Goal: Information Seeking & Learning: Find specific page/section

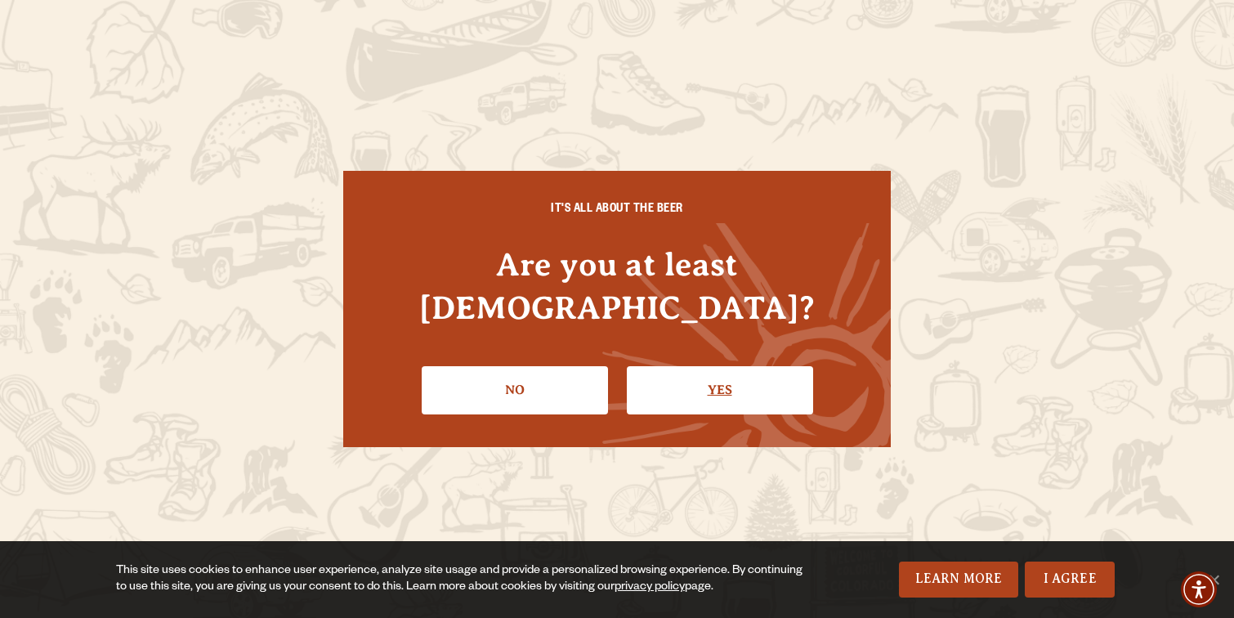
click at [775, 387] on link "Yes" at bounding box center [720, 389] width 186 height 47
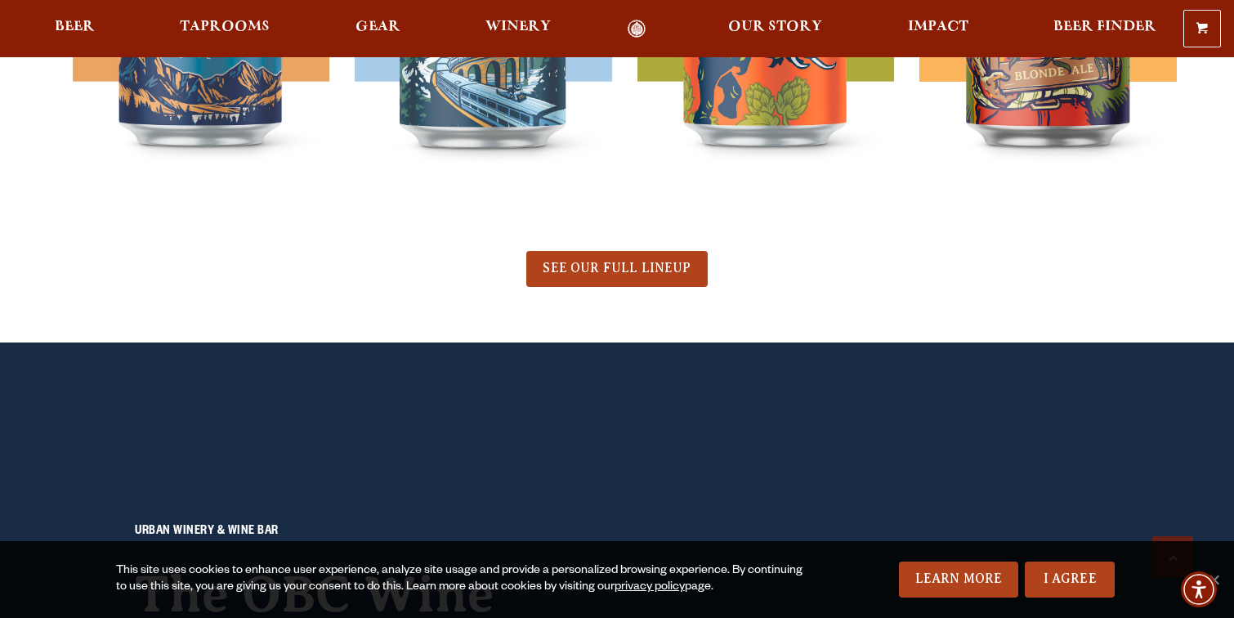
scroll to position [1018, 0]
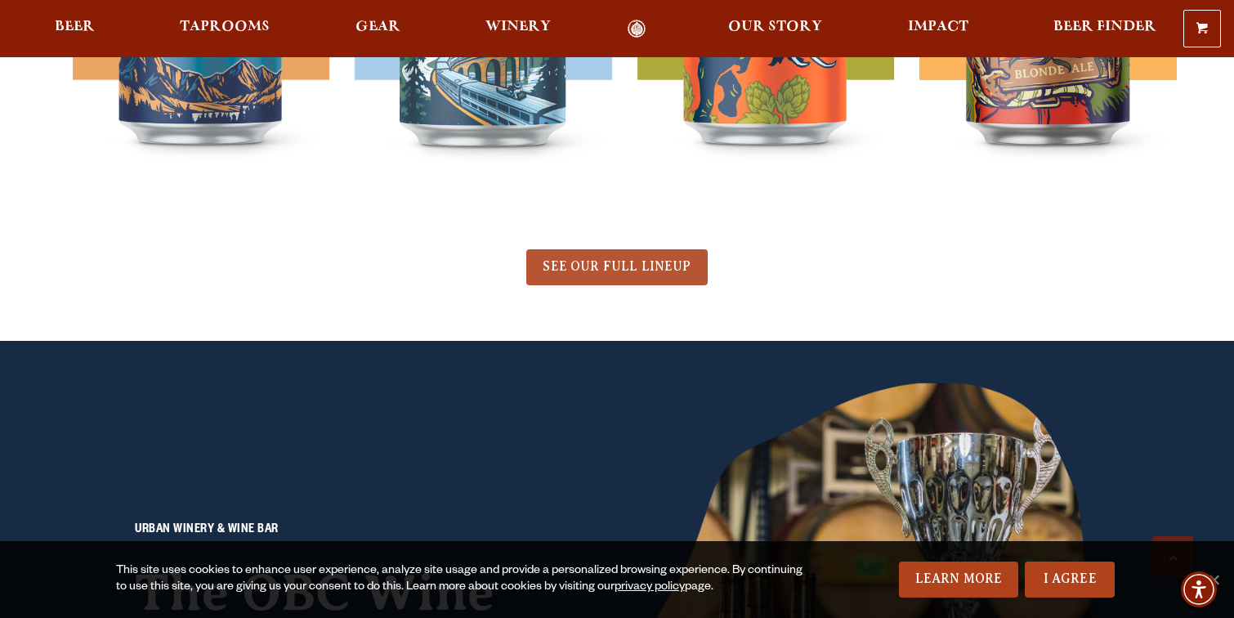
click at [548, 283] on link "SEE OUR FULL LINEUP" at bounding box center [616, 267] width 181 height 36
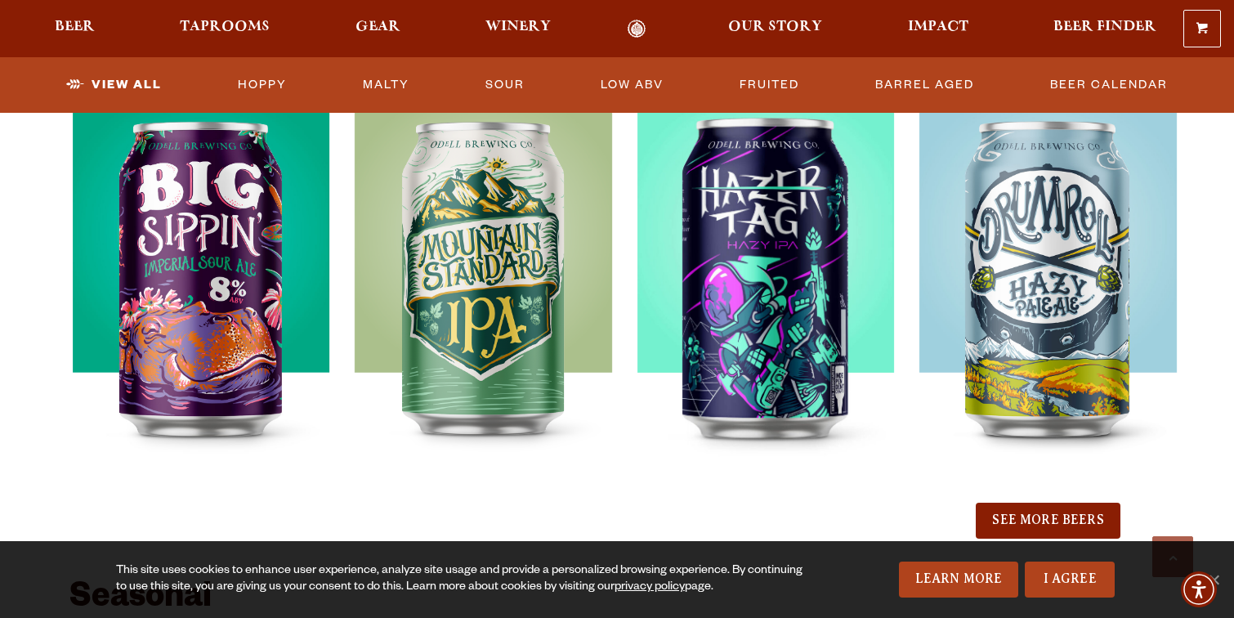
scroll to position [1777, 0]
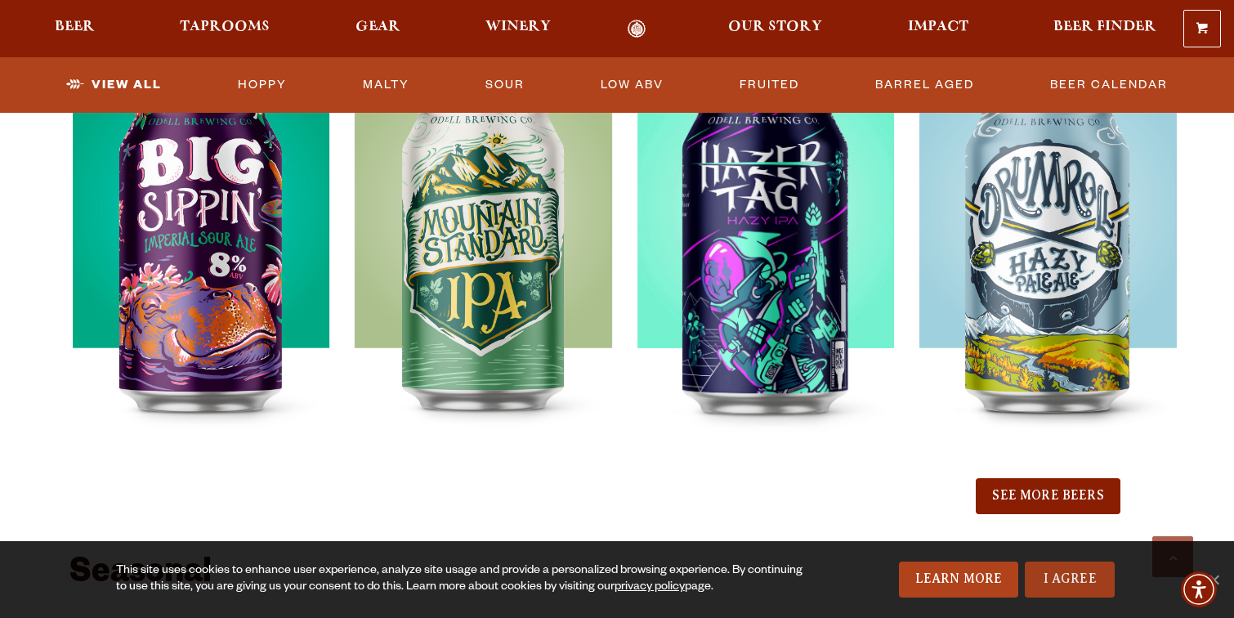
click at [1076, 593] on link "I Agree" at bounding box center [1070, 580] width 90 height 36
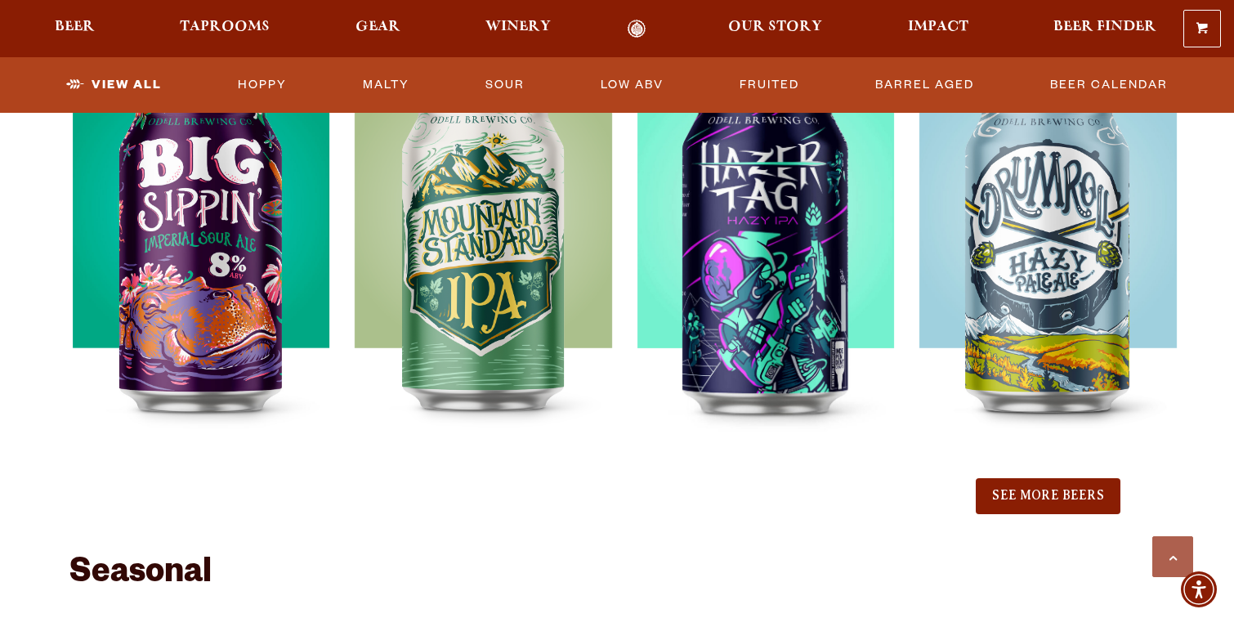
scroll to position [1758, 0]
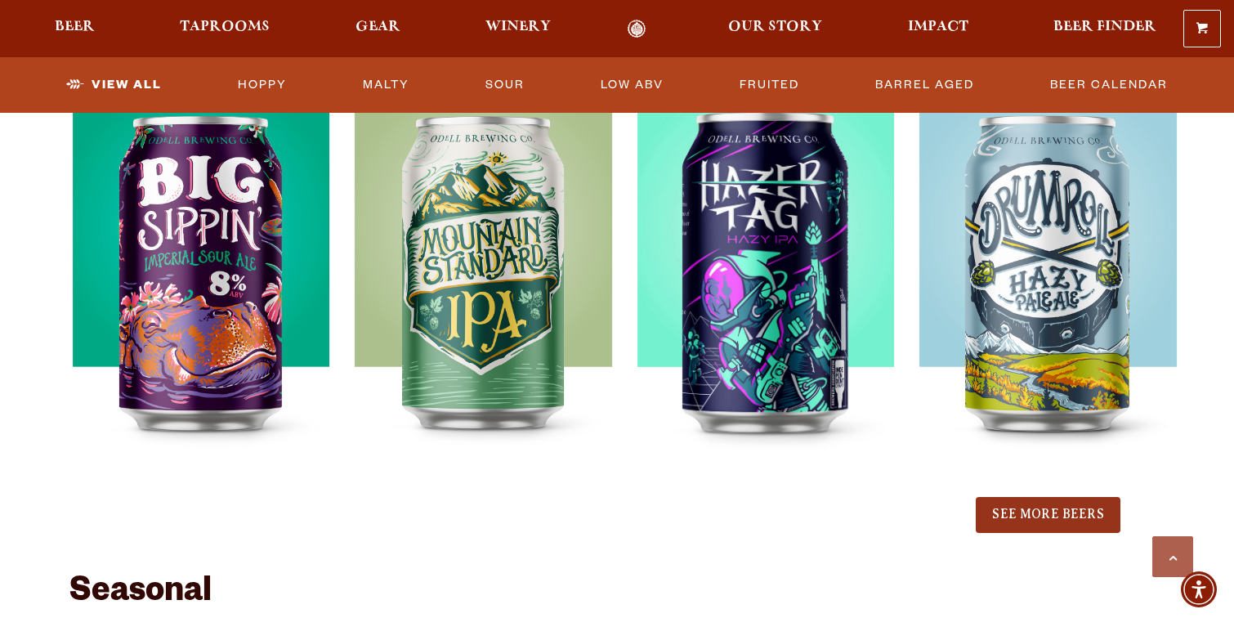
click at [991, 516] on button "See More Beers" at bounding box center [1048, 515] width 144 height 36
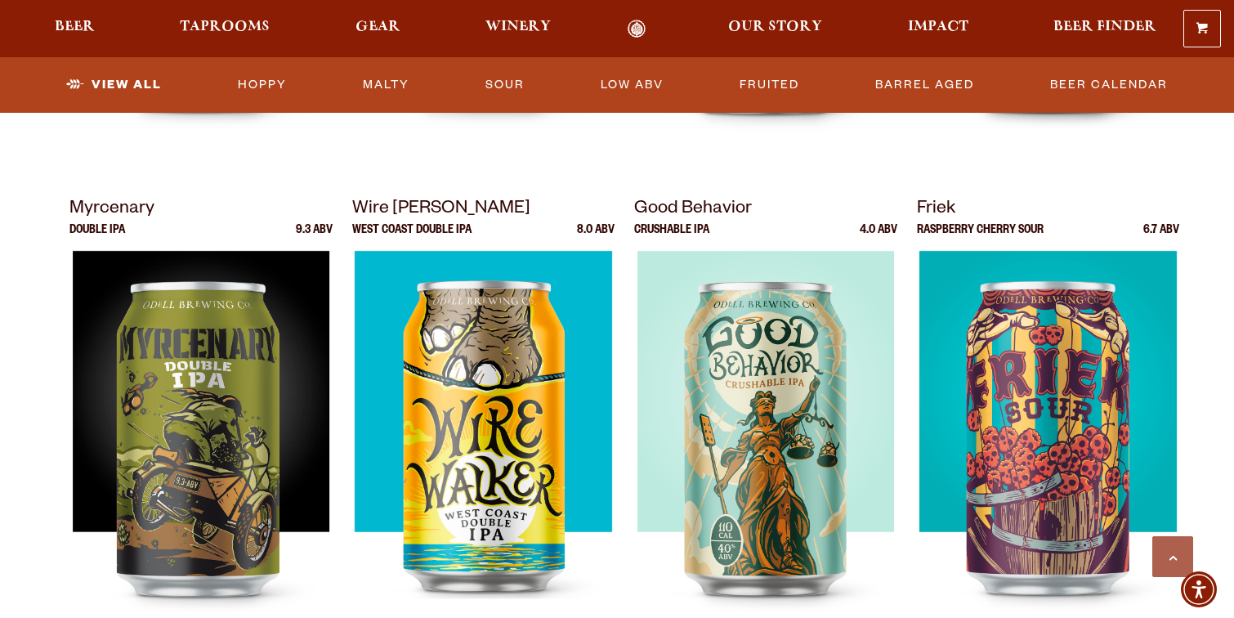
scroll to position [2074, 0]
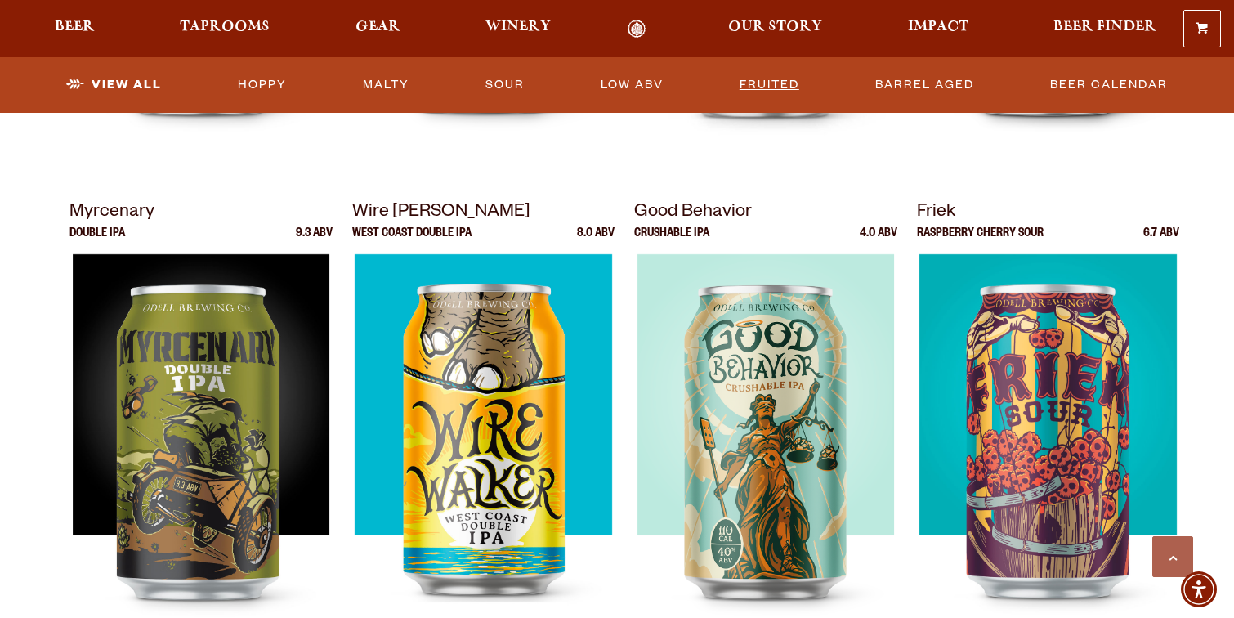
click at [780, 78] on link "Fruited" at bounding box center [769, 85] width 73 height 38
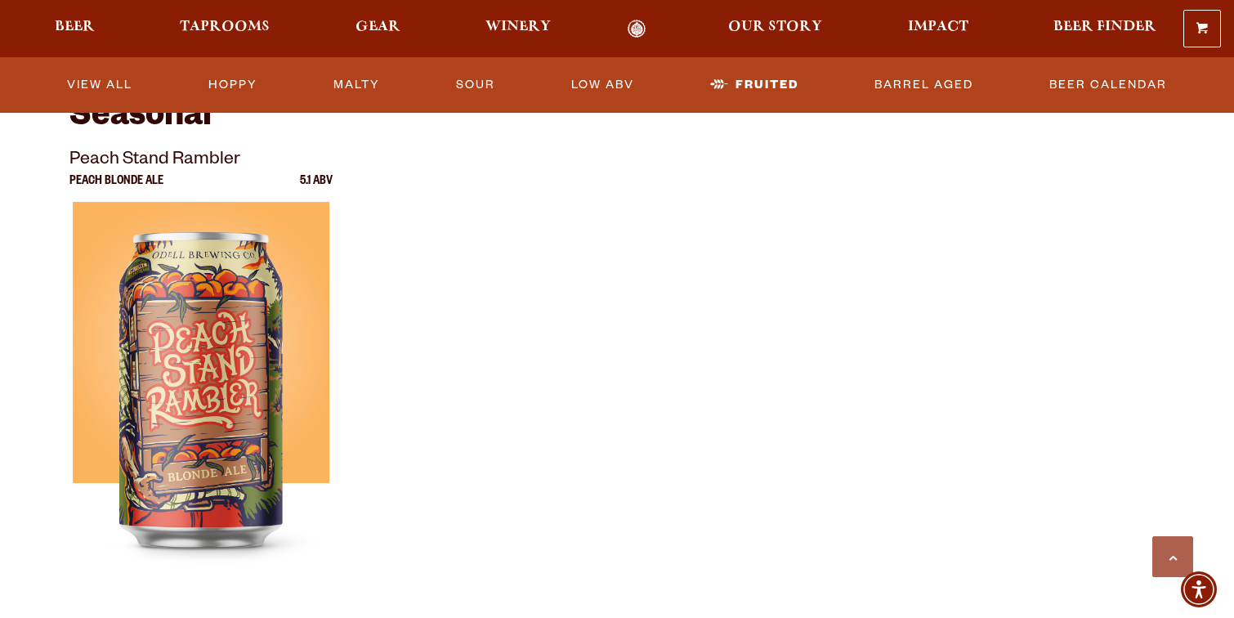
scroll to position [1062, 0]
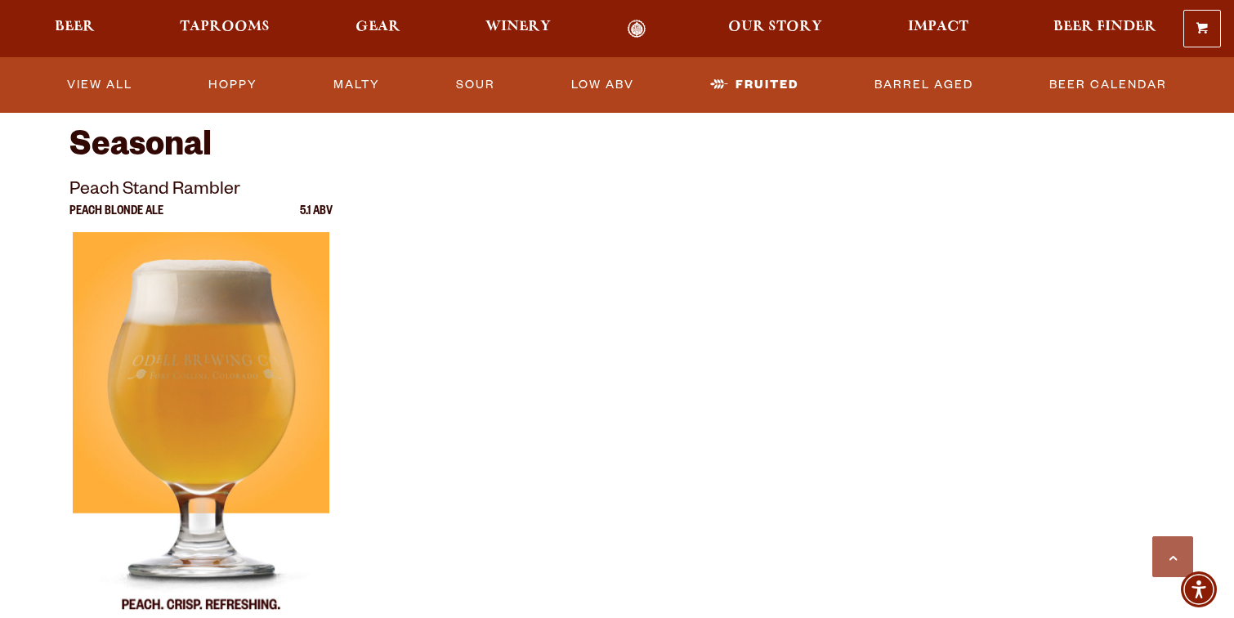
click at [159, 322] on img at bounding box center [201, 436] width 257 height 409
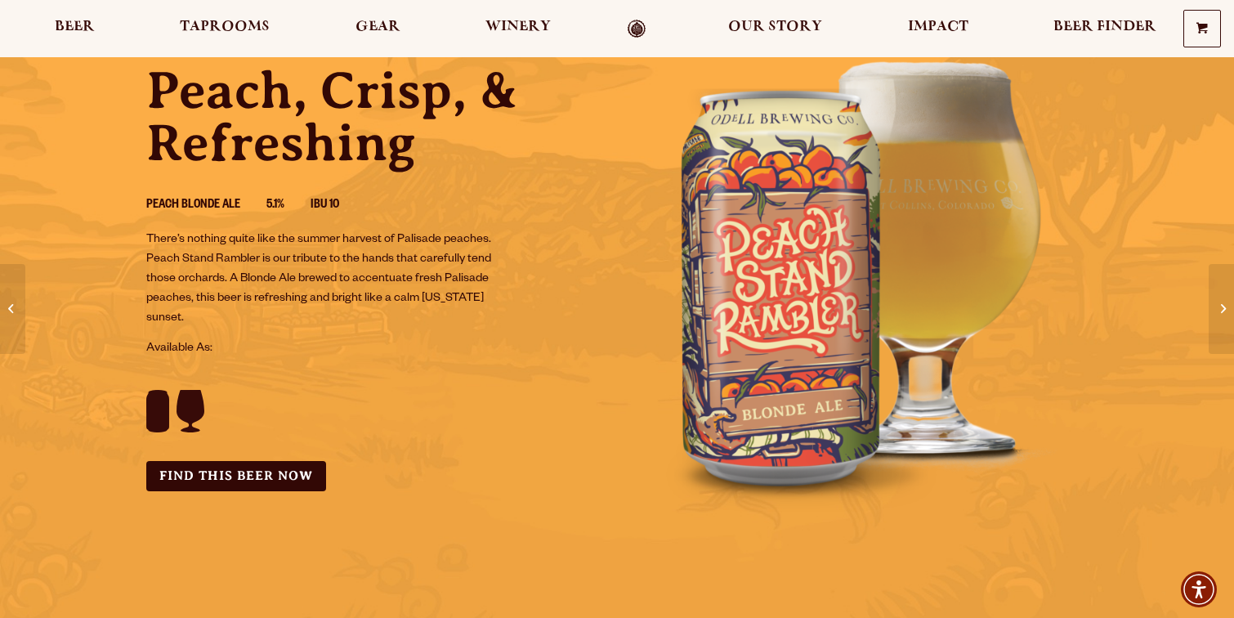
scroll to position [159, 0]
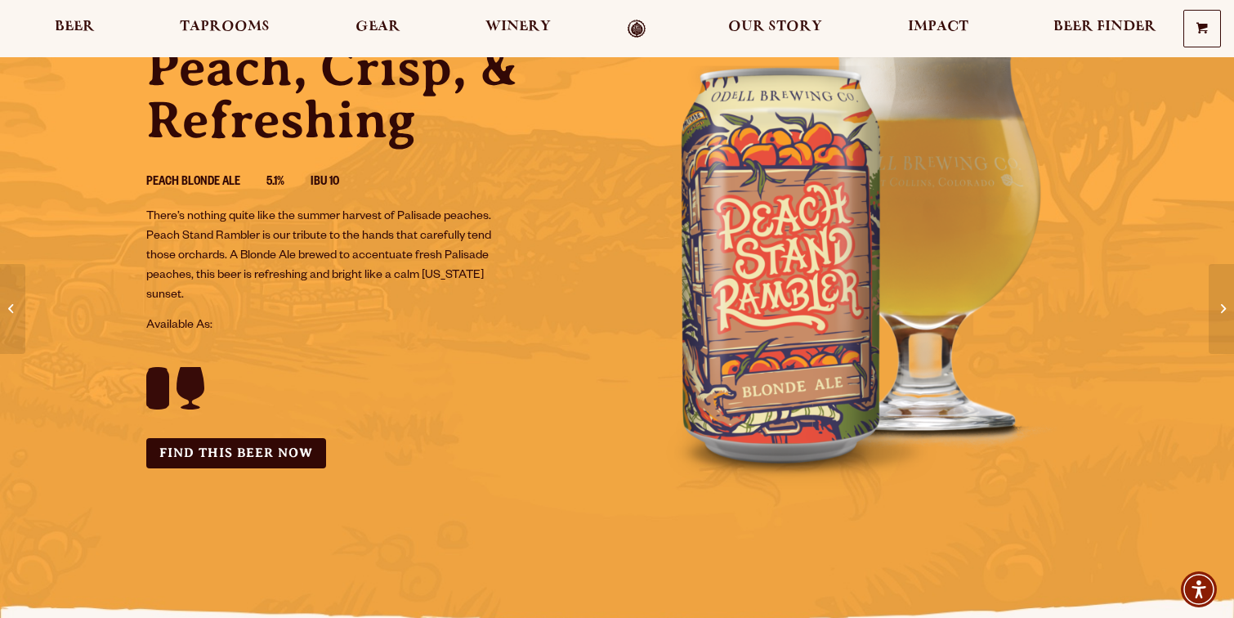
click at [188, 379] on img at bounding box center [203, 378] width 114 height 62
click at [271, 454] on link "Find this Beer Now" at bounding box center [236, 453] width 180 height 30
